Goal: Navigation & Orientation: Find specific page/section

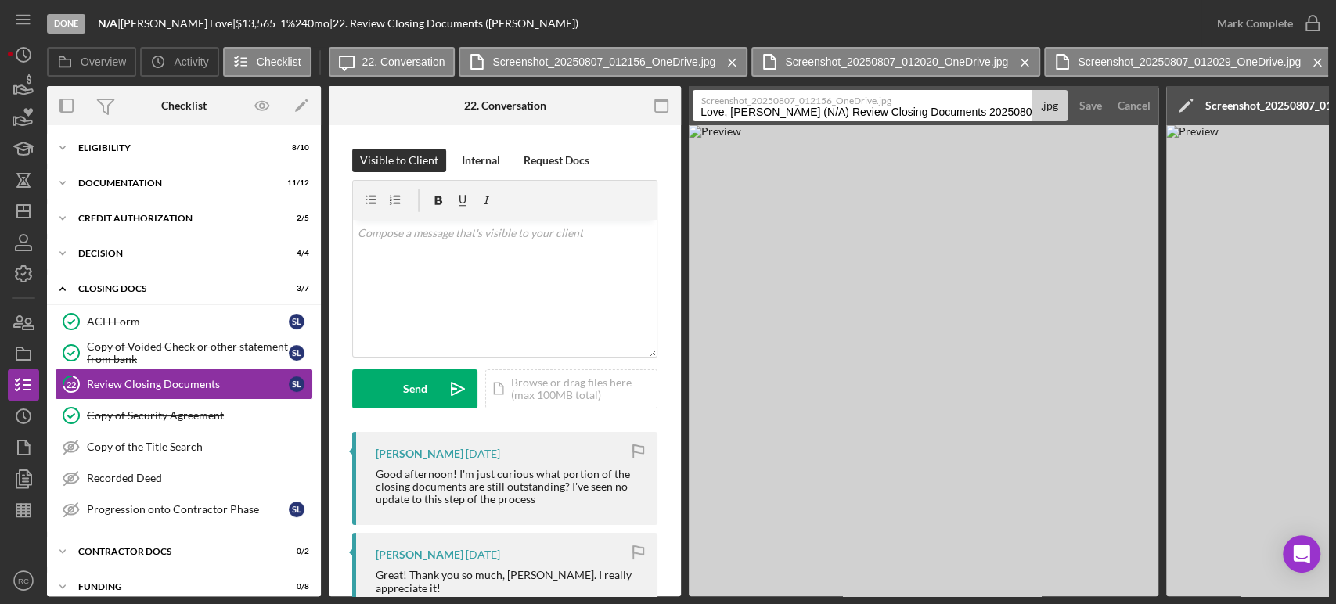
scroll to position [1421, 0]
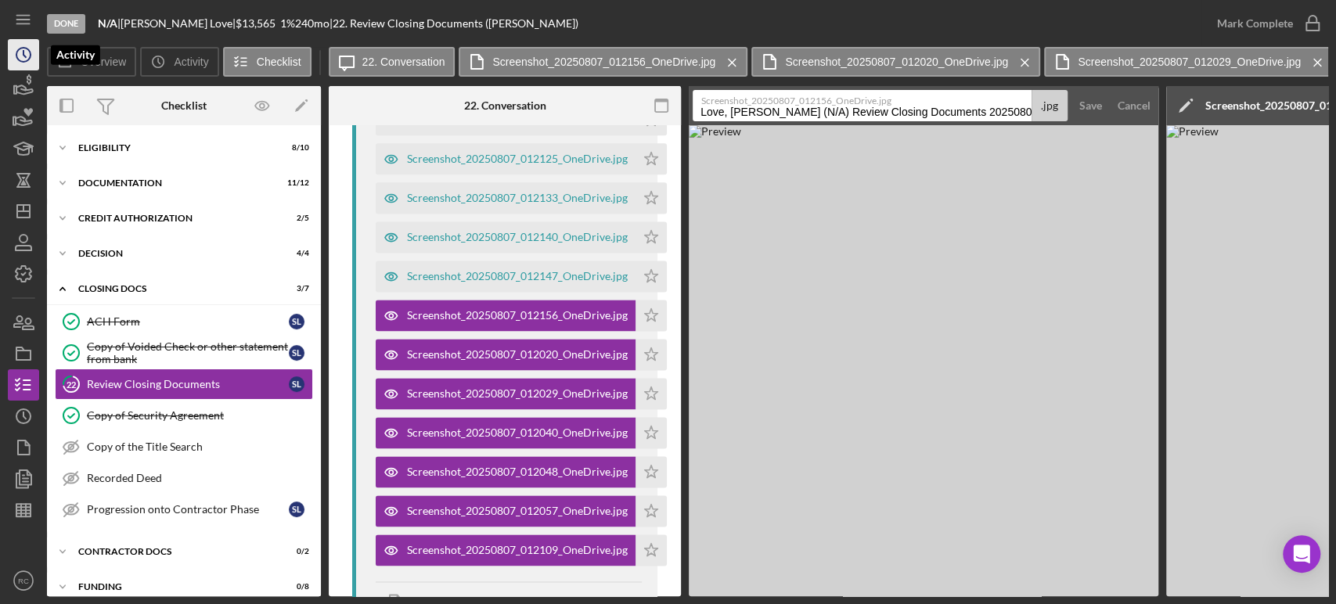
click at [34, 61] on icon "Icon/History" at bounding box center [23, 54] width 39 height 39
